Goal: Task Accomplishment & Management: Manage account settings

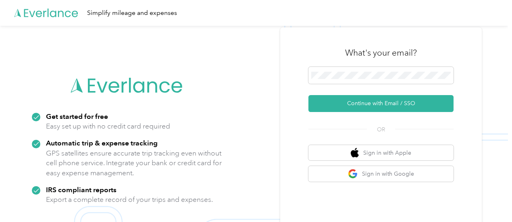
click at [173, 70] on icon at bounding box center [127, 86] width 113 height 46
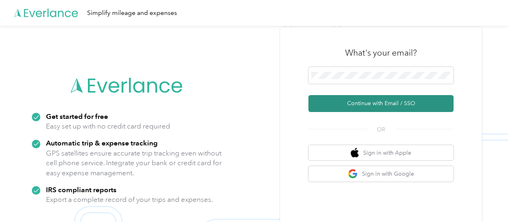
click at [393, 102] on button "Continue with Email / SSO" at bounding box center [381, 103] width 145 height 17
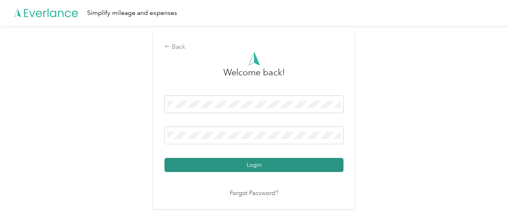
click at [255, 165] on button "Login" at bounding box center [254, 165] width 179 height 14
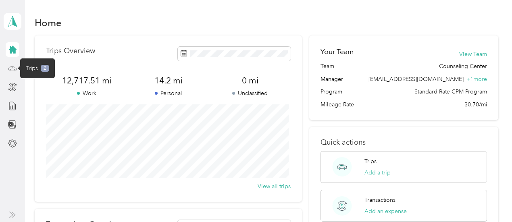
click at [11, 69] on circle at bounding box center [11, 70] width 2 height 2
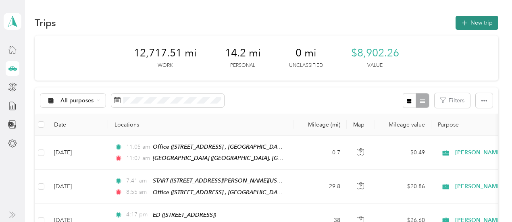
click at [464, 16] on button "New trip" at bounding box center [477, 23] width 43 height 14
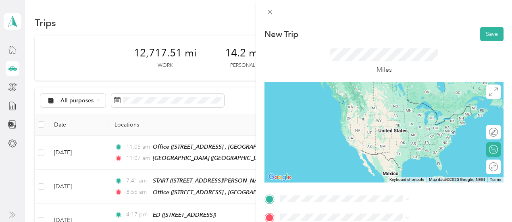
click at [403, 121] on span "[STREET_ADDRESS] , 92530, [GEOGRAPHIC_DATA], [GEOGRAPHIC_DATA], [GEOGRAPHIC_DAT…" at bounding box center [418, 122] width 74 height 32
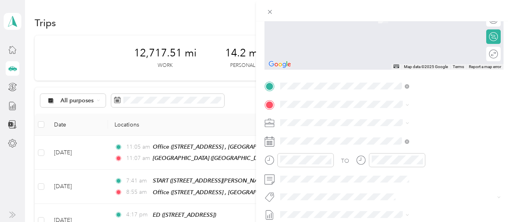
scroll to position [113, 0]
click at [400, 140] on div "[STREET_ADDRESS][US_STATE]" at bounding box center [430, 134] width 123 height 11
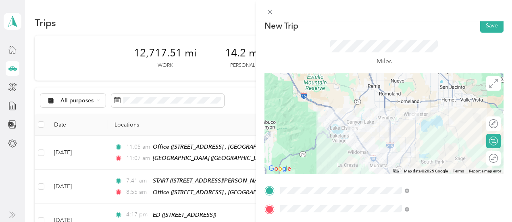
scroll to position [0, 0]
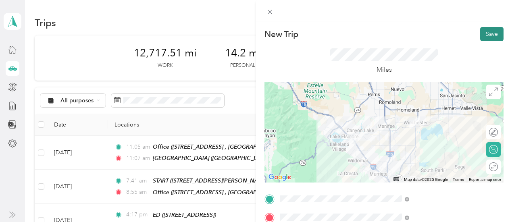
click at [486, 32] on button "Save" at bounding box center [491, 34] width 23 height 14
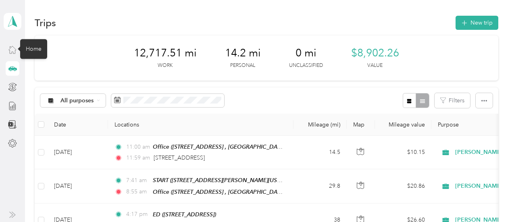
click at [13, 46] on icon at bounding box center [12, 49] width 9 height 9
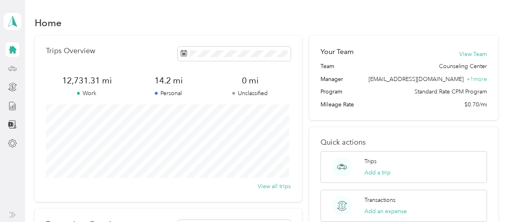
click at [14, 69] on icon at bounding box center [12, 68] width 9 height 9
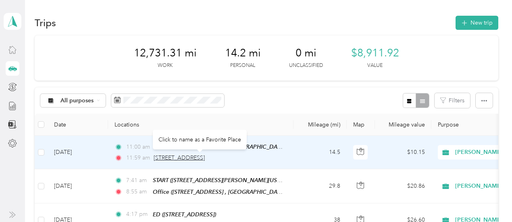
click at [205, 156] on span "[STREET_ADDRESS]" at bounding box center [179, 157] width 51 height 7
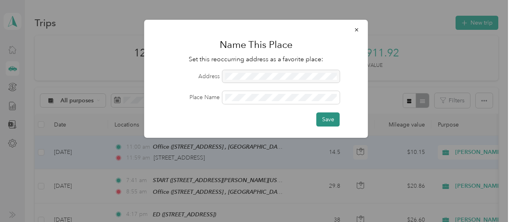
click at [331, 118] on button "Save" at bounding box center [328, 120] width 23 height 14
